Goal: Task Accomplishment & Management: Complete application form

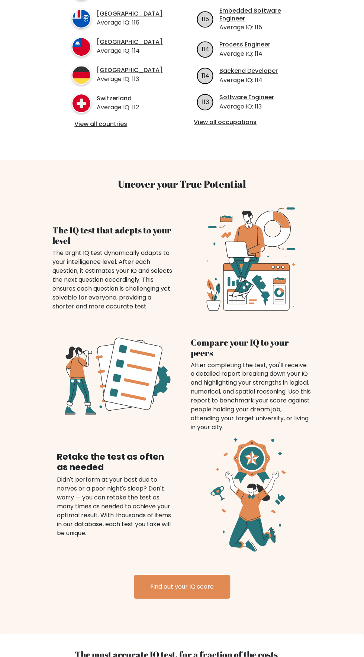
scroll to position [657, 0]
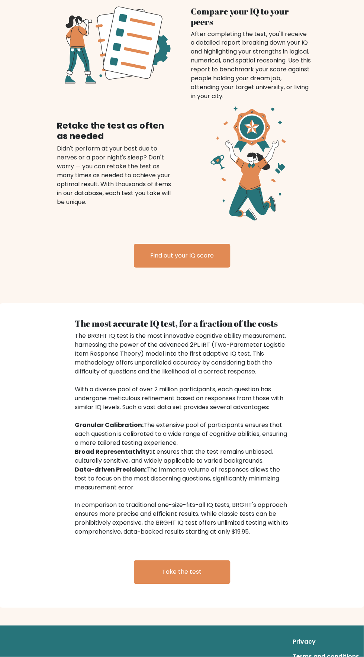
click at [182, 571] on link "Take the test" at bounding box center [182, 573] width 97 height 24
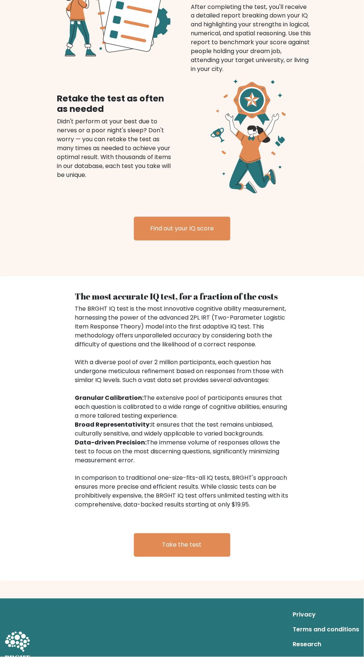
scroll to position [707, 0]
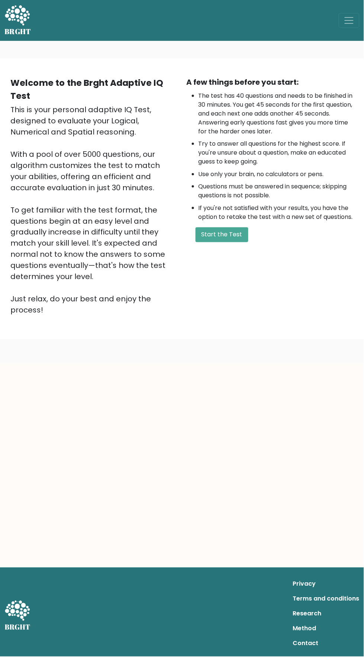
click at [223, 236] on button "Start the Test" at bounding box center [221, 234] width 53 height 15
click at [226, 235] on button "Start the Test" at bounding box center [221, 234] width 53 height 15
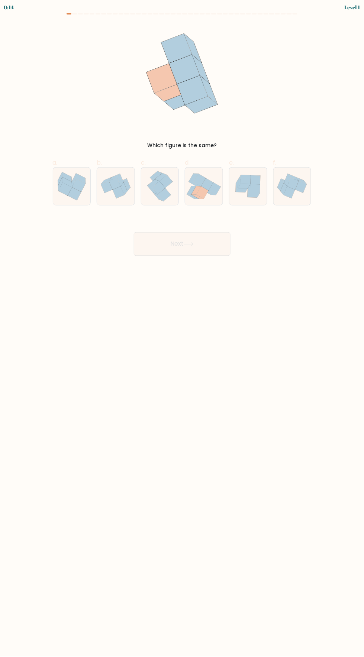
click at [199, 187] on icon at bounding box center [196, 190] width 10 height 8
click at [182, 328] on input "d." at bounding box center [182, 330] width 0 height 5
radio input "true"
click at [191, 242] on icon at bounding box center [189, 244] width 10 height 4
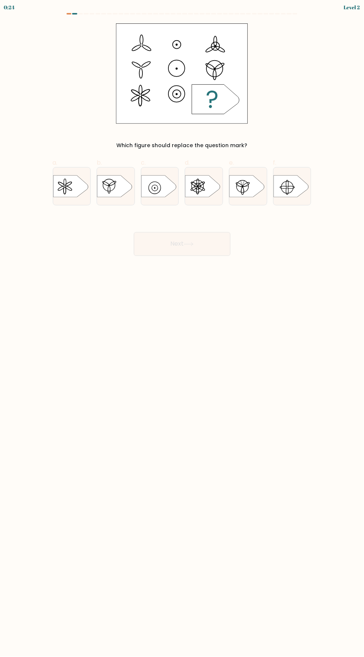
click at [204, 180] on icon at bounding box center [202, 186] width 35 height 22
click at [182, 328] on input "d." at bounding box center [182, 330] width 0 height 5
radio input "true"
click at [186, 244] on icon at bounding box center [189, 244] width 10 height 4
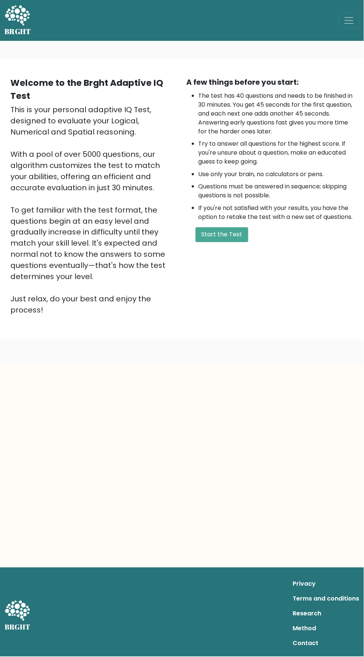
click at [225, 235] on button "Start the Test" at bounding box center [221, 234] width 53 height 15
